Goal: Transaction & Acquisition: Download file/media

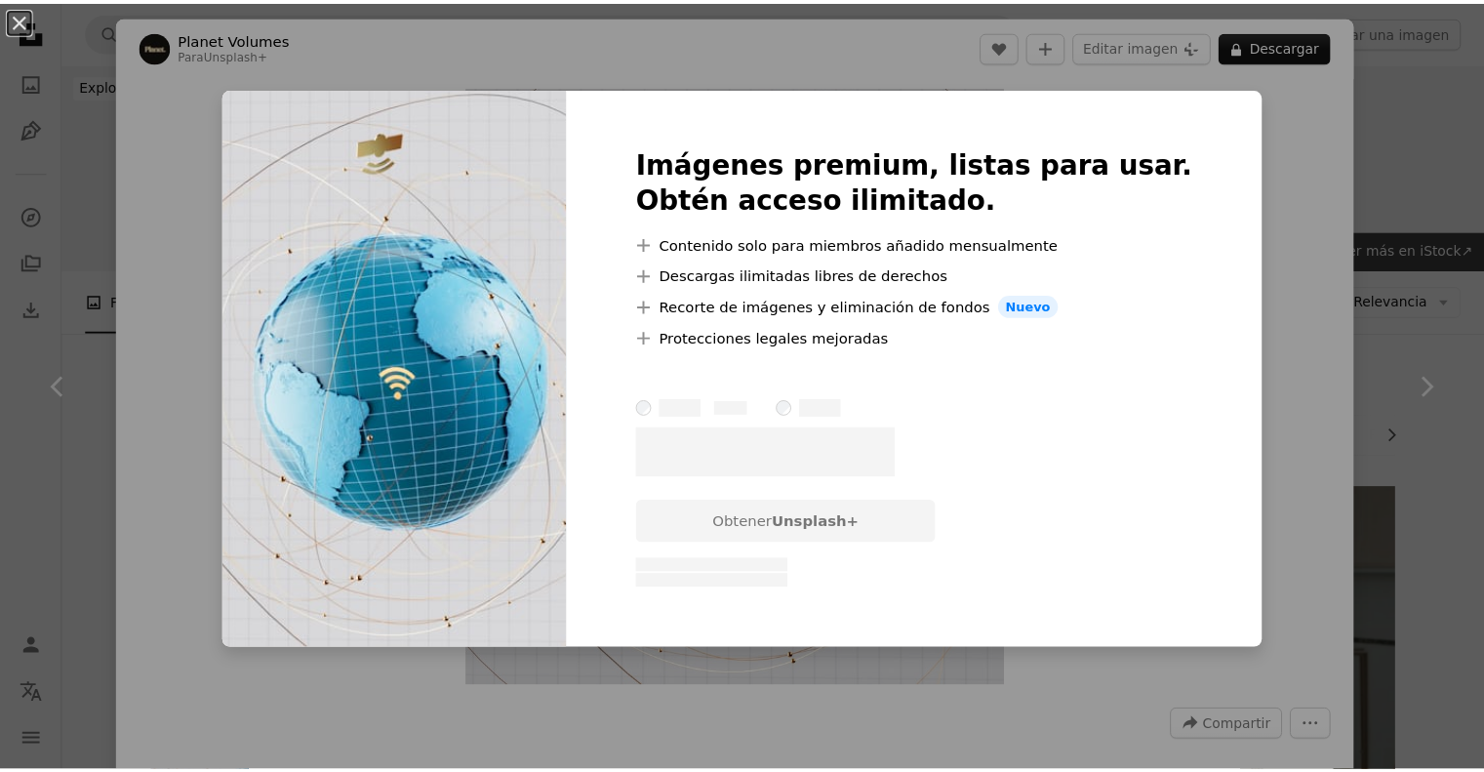
scroll to position [585, 0]
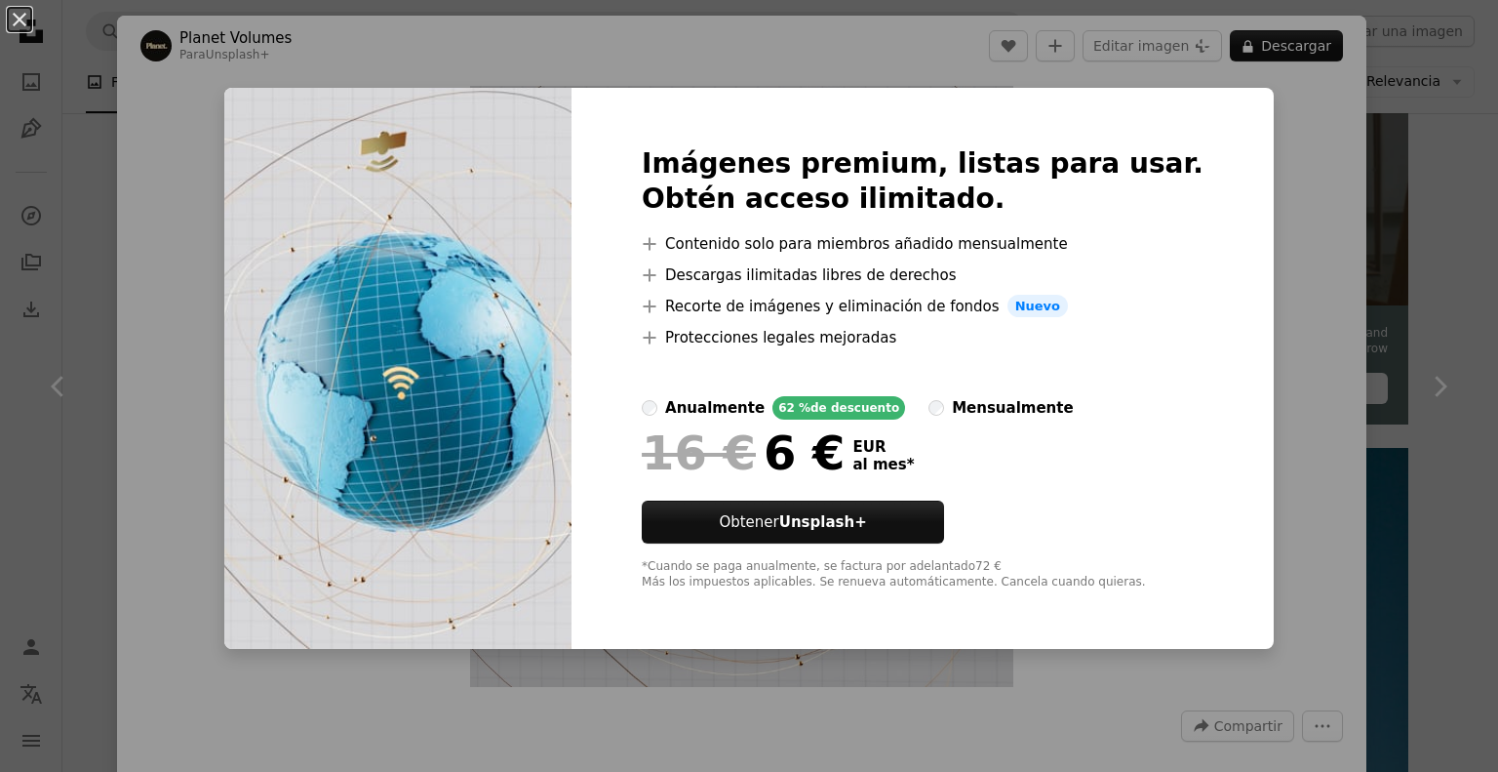
click at [1270, 190] on div "An X shape Imágenes premium, listas para usar. Obtén acceso ilimitado. A plus s…" at bounding box center [749, 386] width 1498 height 772
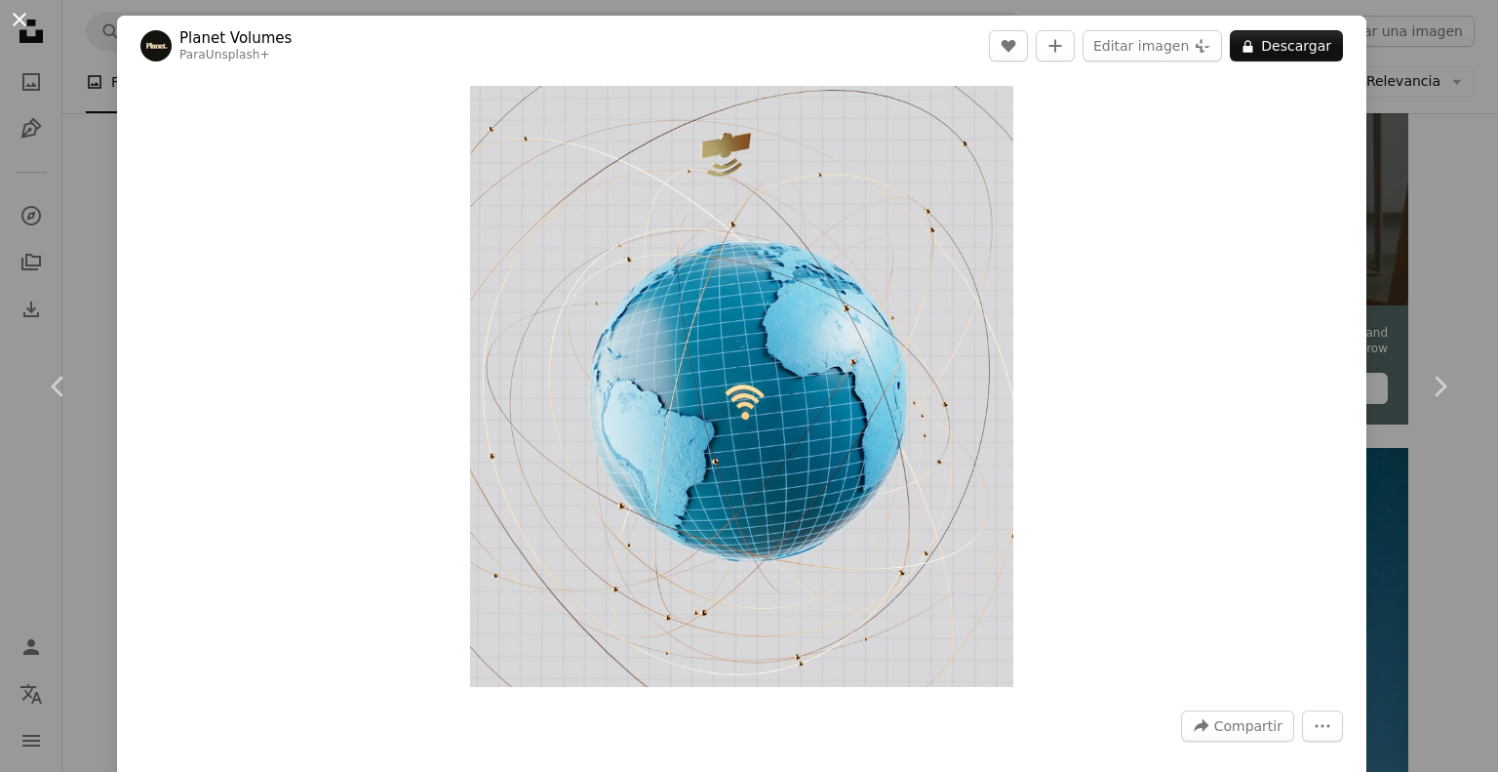
click at [23, 20] on button "An X shape" at bounding box center [19, 19] width 23 height 23
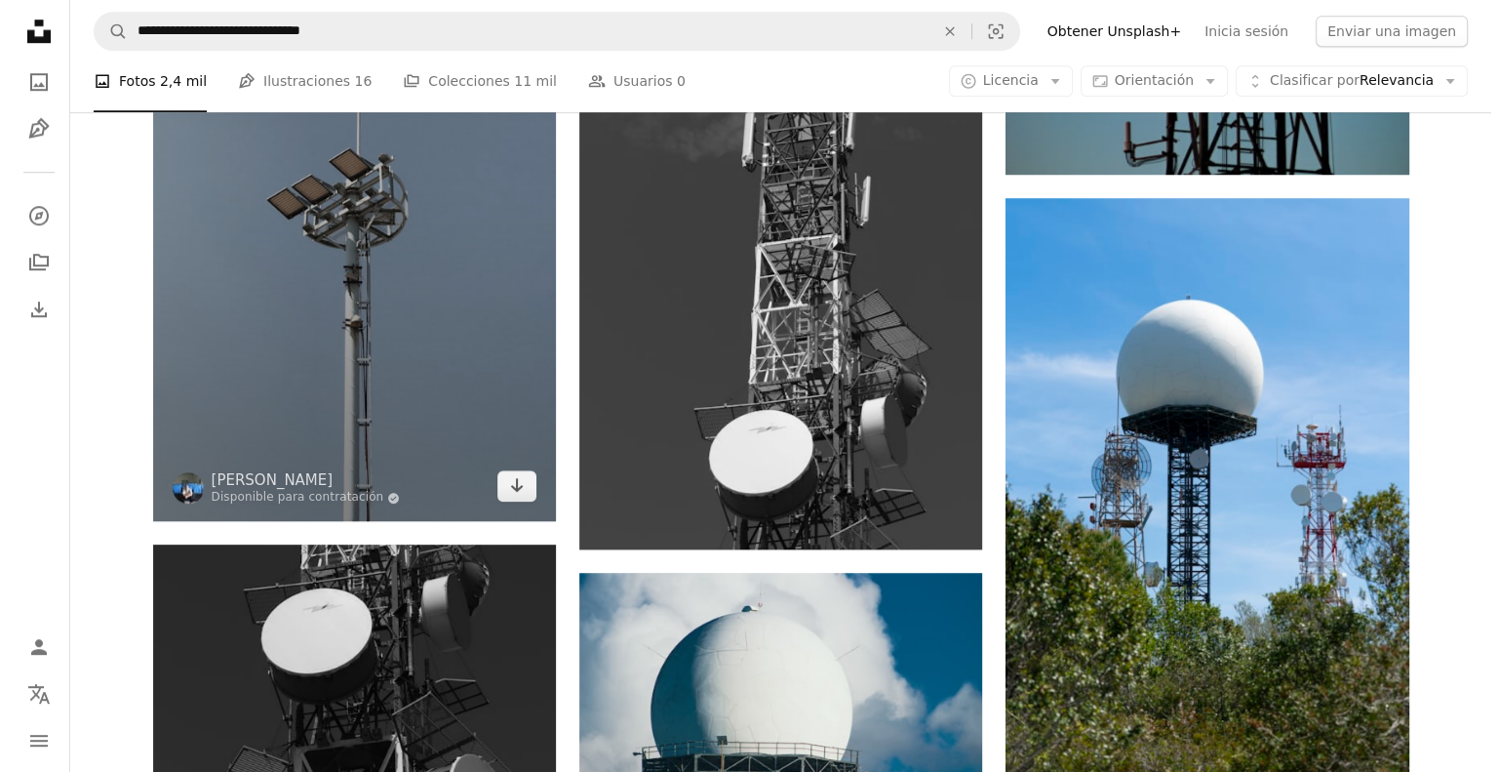
scroll to position [585, 0]
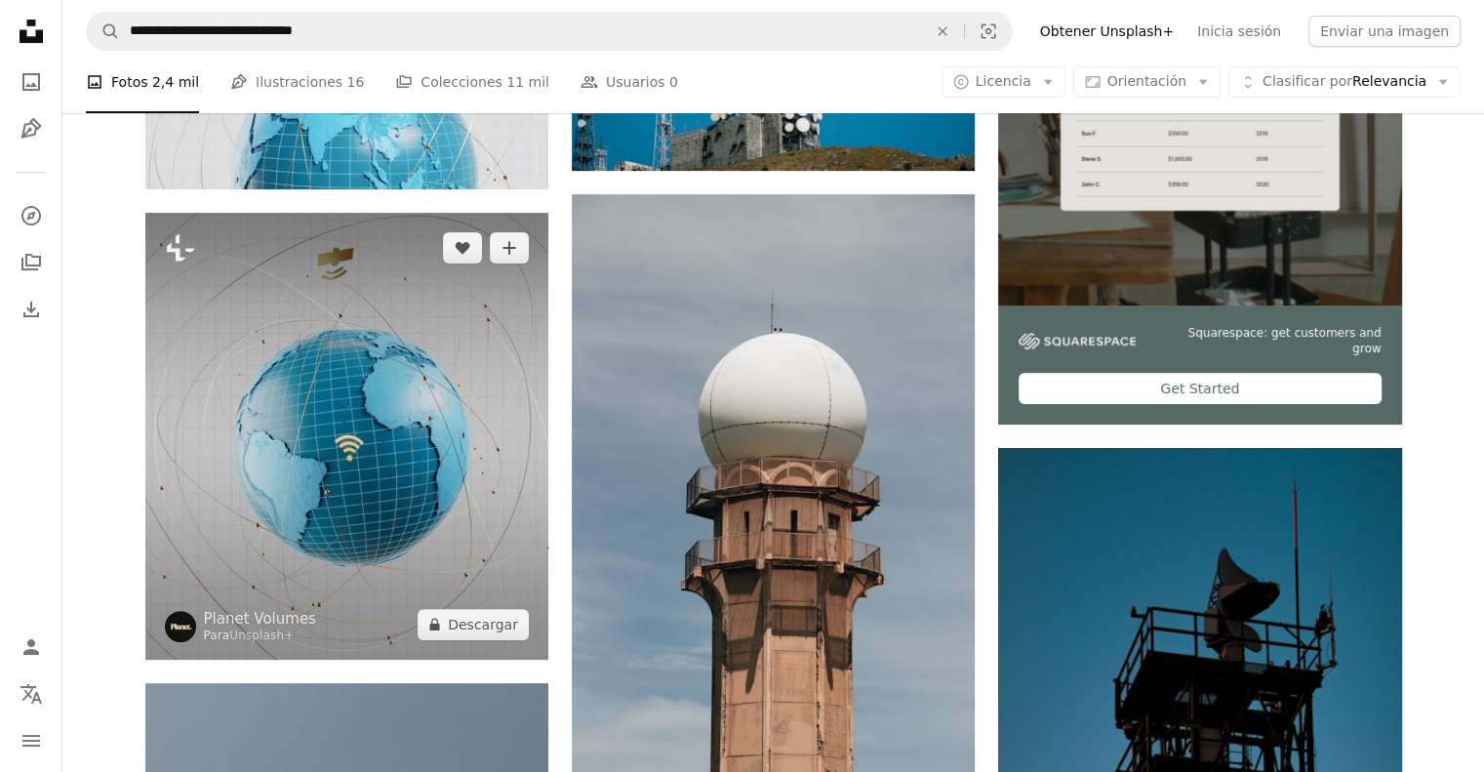
click at [485, 320] on img at bounding box center [346, 436] width 403 height 446
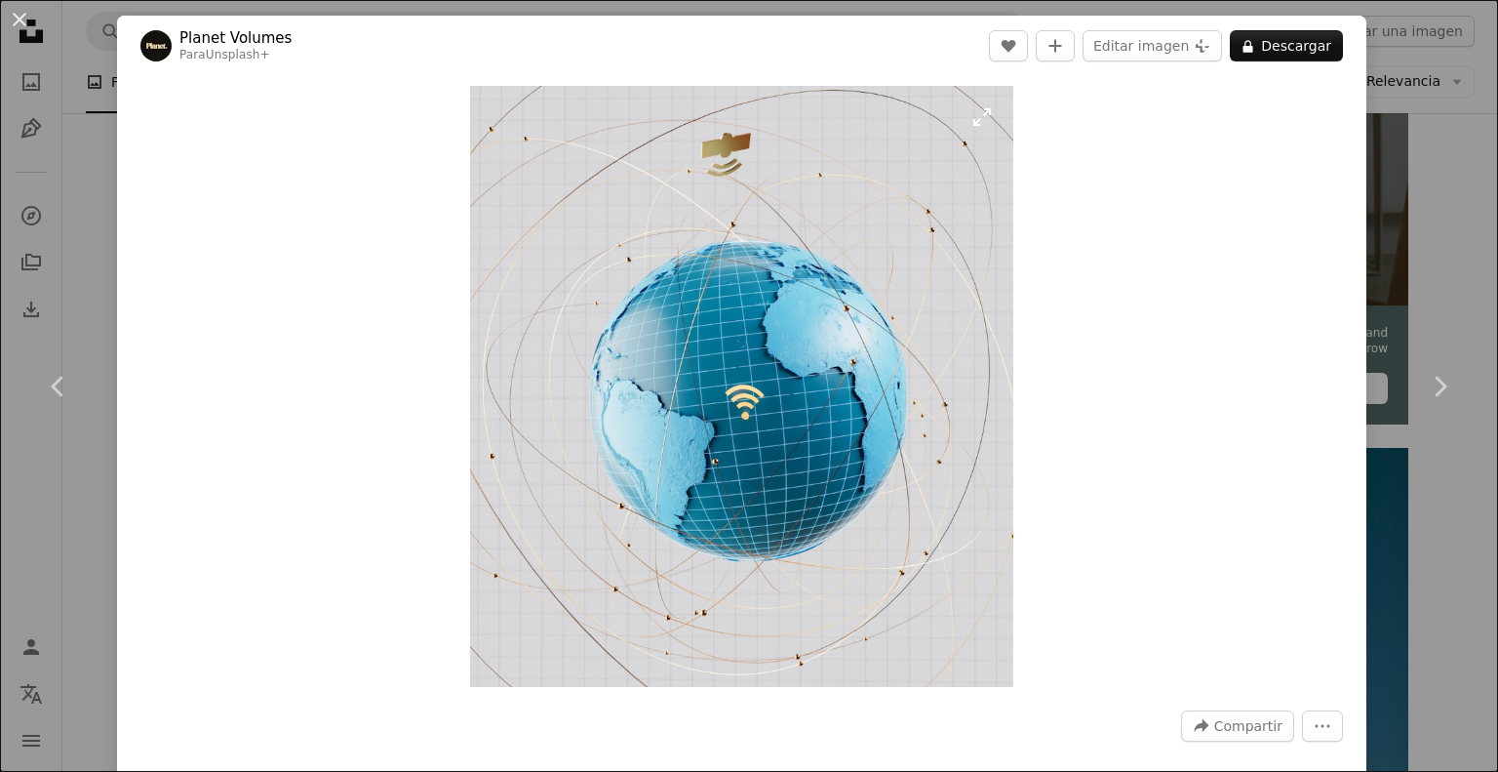
click at [883, 363] on img "Ampliar en esta imagen" at bounding box center [741, 386] width 543 height 601
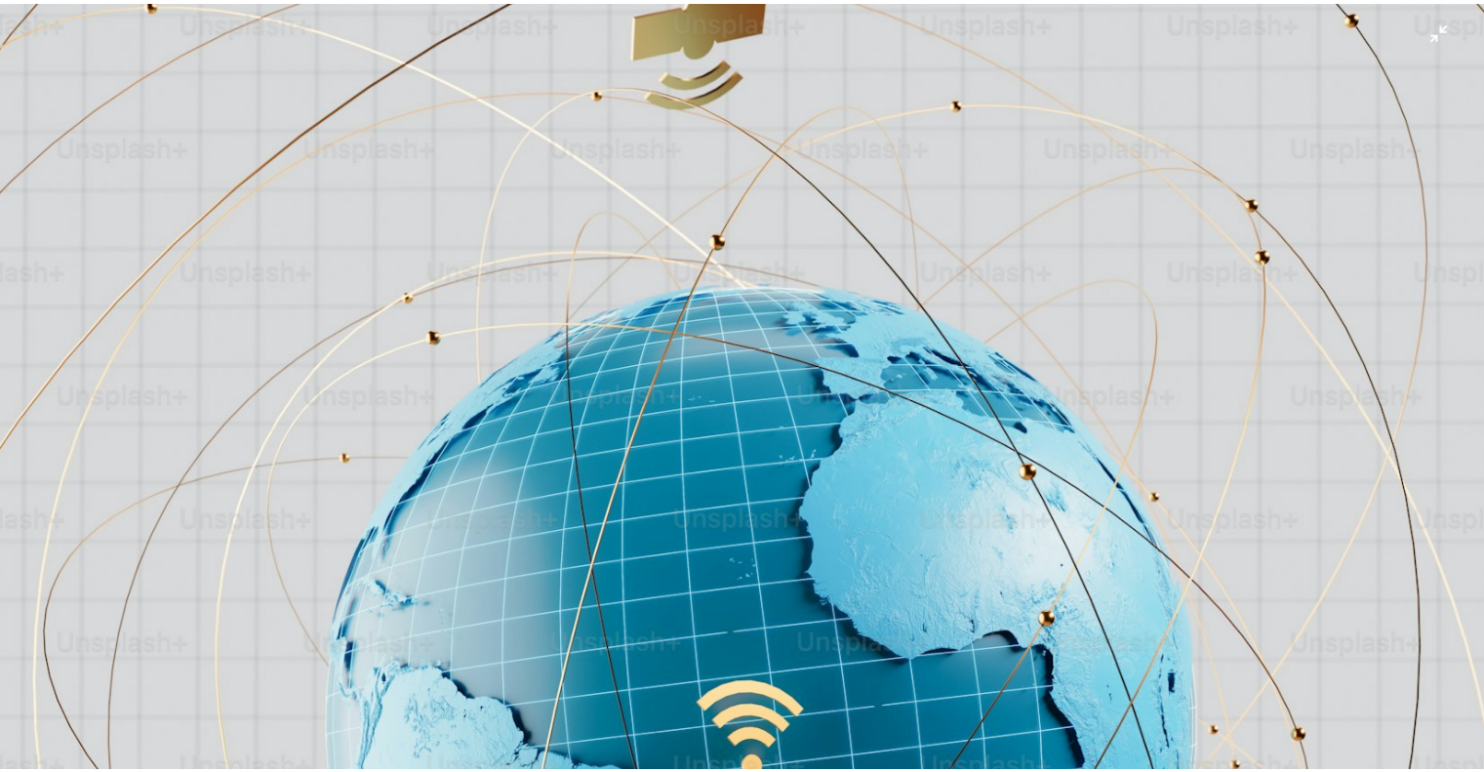
scroll to position [135, 0]
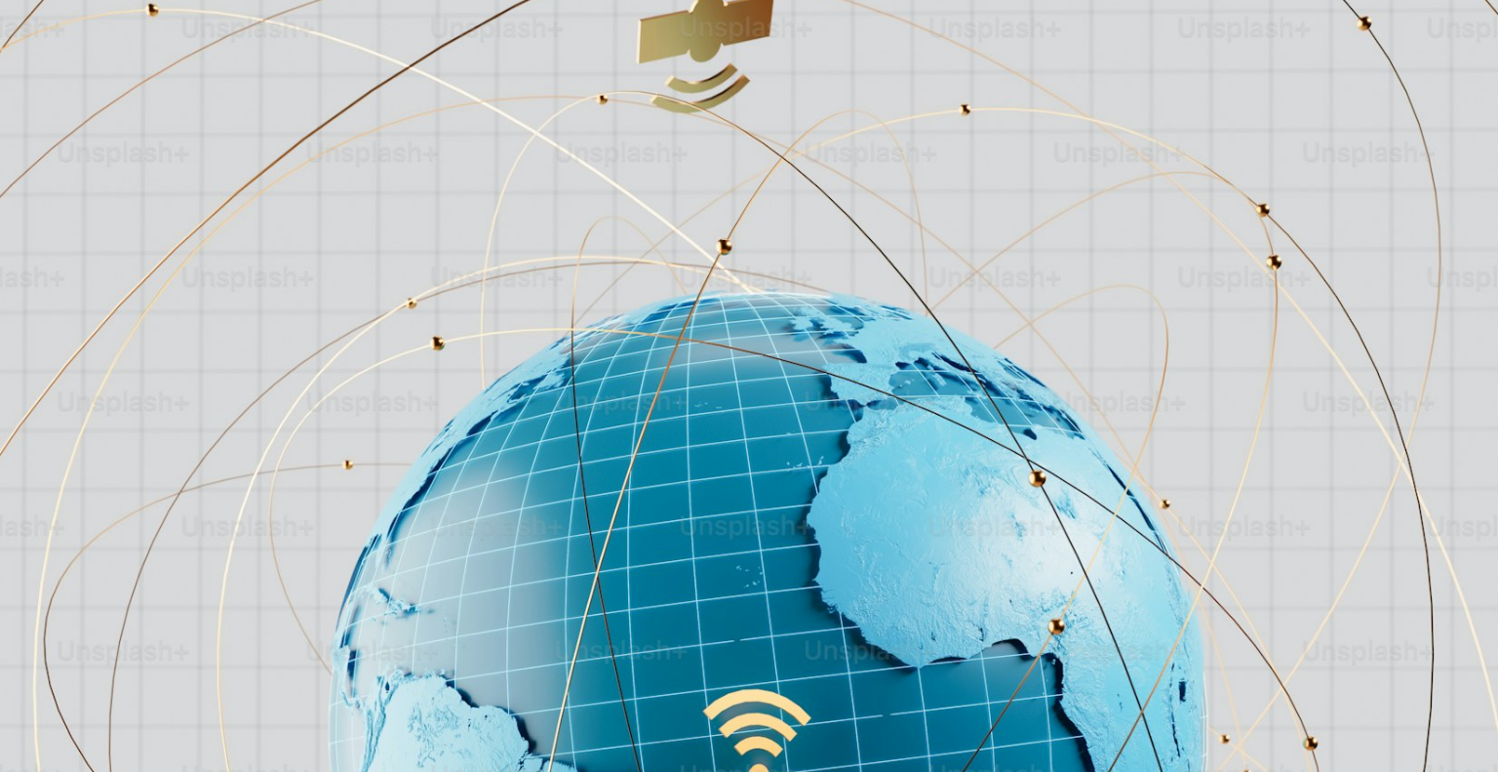
click at [879, 366] on img "Reducir el zoom en esta imagen" at bounding box center [749, 693] width 1500 height 1659
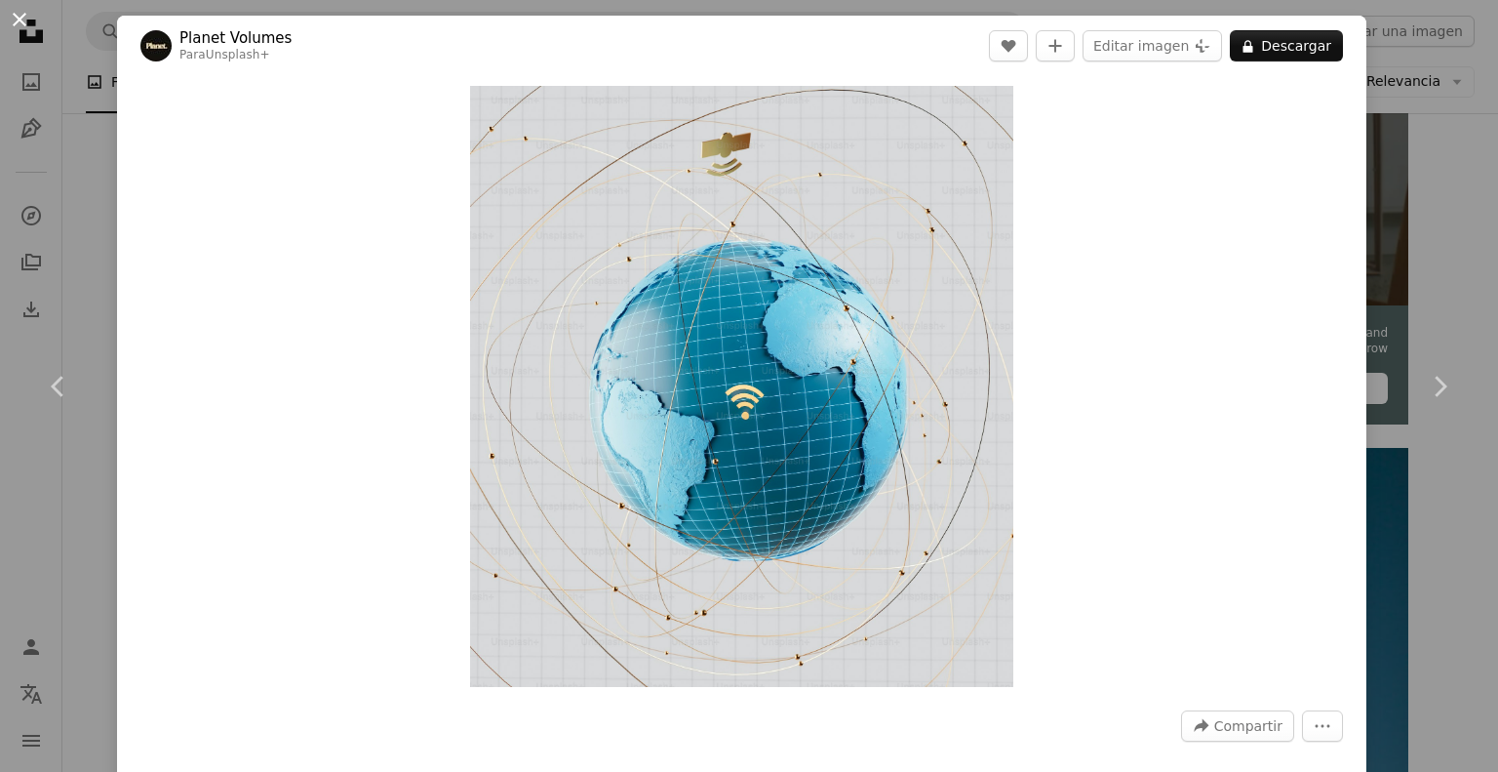
click at [29, 23] on button "An X shape" at bounding box center [19, 19] width 23 height 23
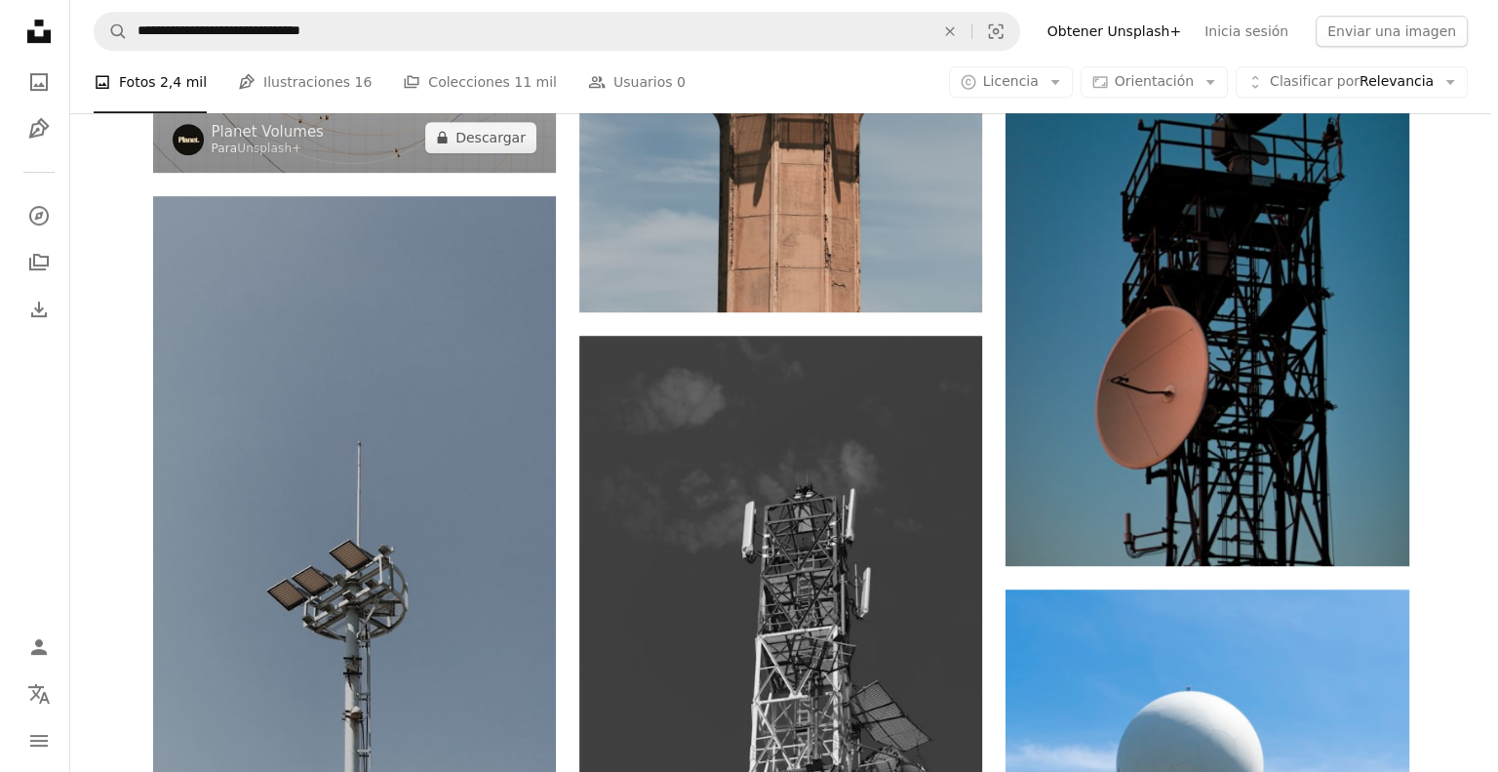
scroll to position [878, 0]
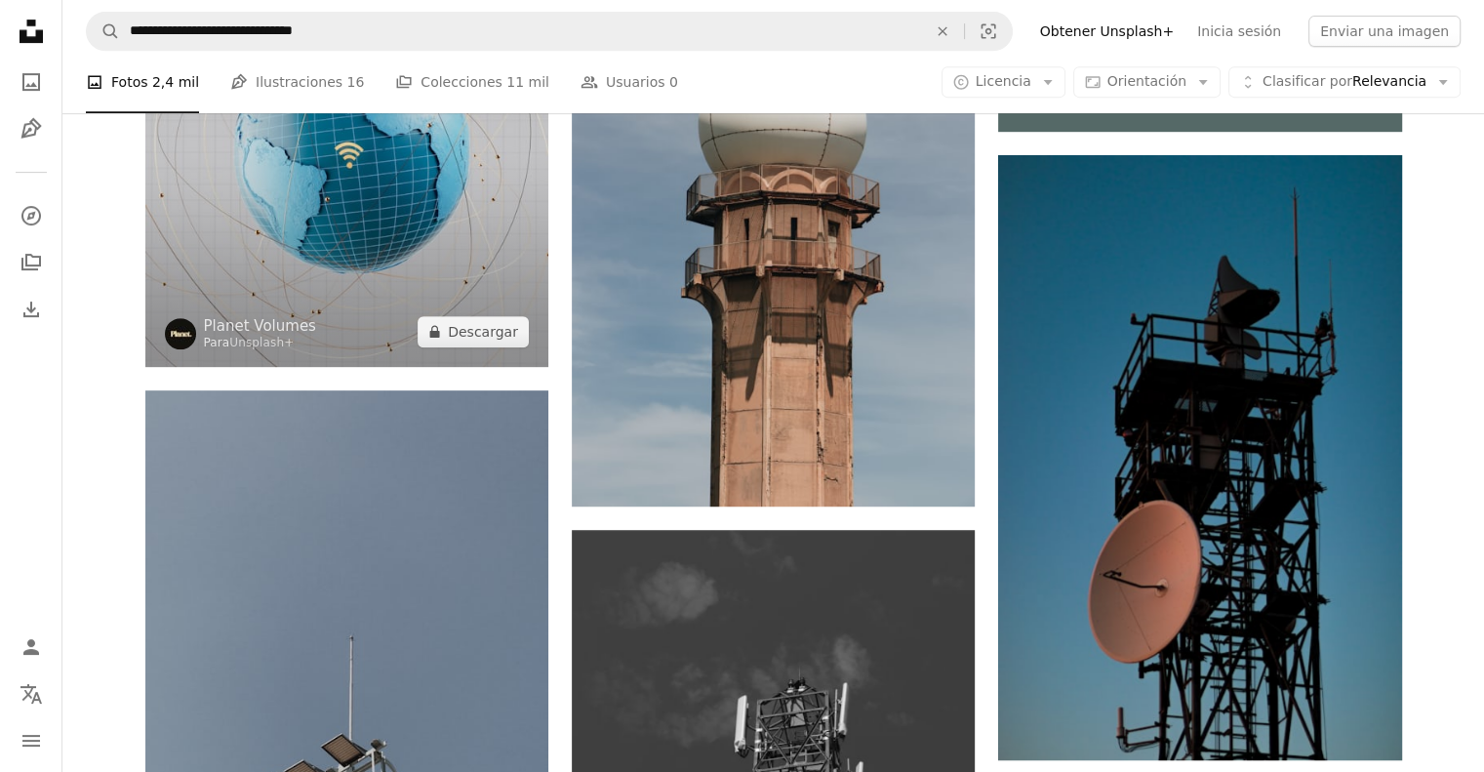
click at [312, 289] on img at bounding box center [346, 143] width 403 height 446
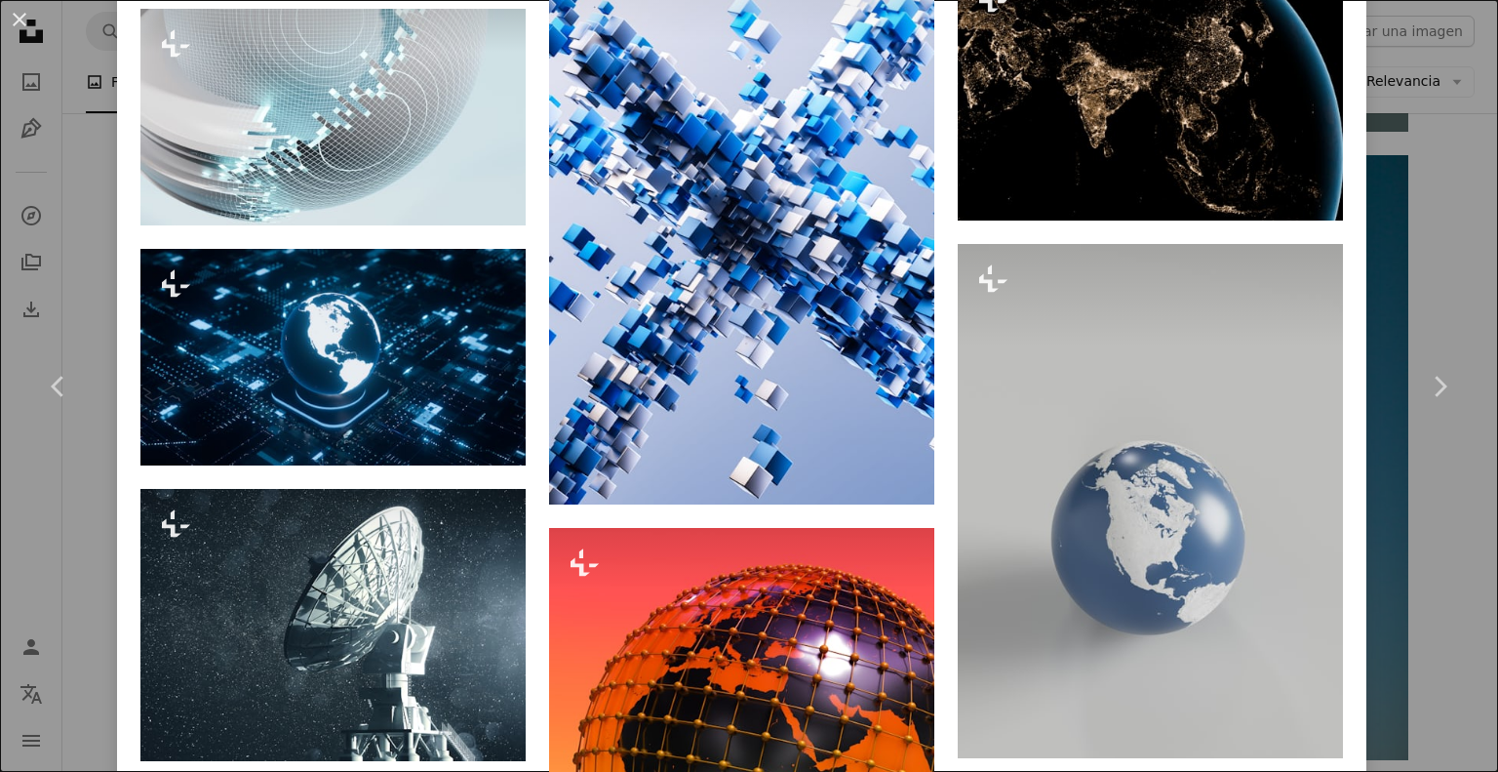
scroll to position [6250, 0]
